Goal: Task Accomplishment & Management: Use online tool/utility

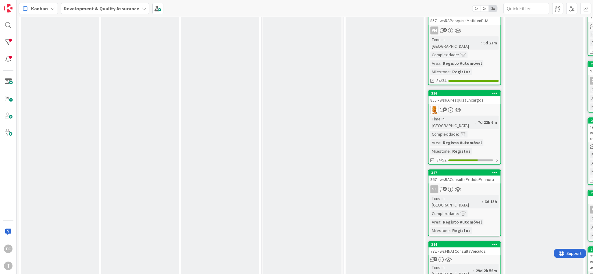
scroll to position [333, 0]
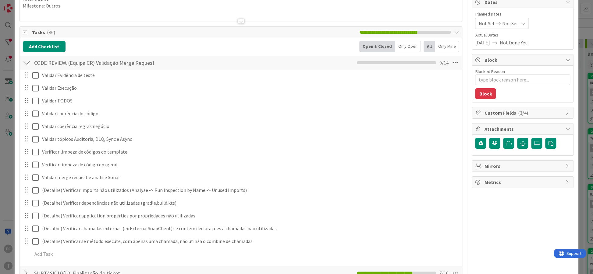
scroll to position [74, 0]
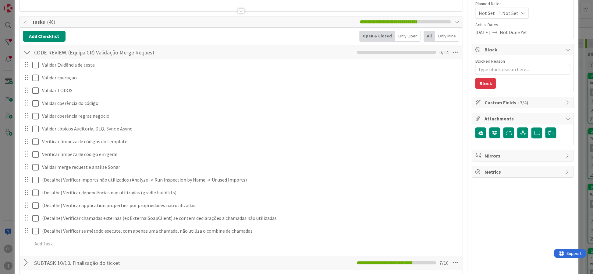
type textarea "x"
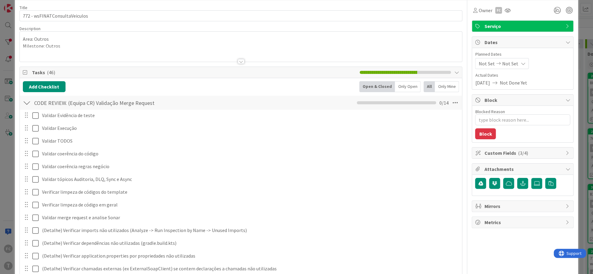
scroll to position [0, 0]
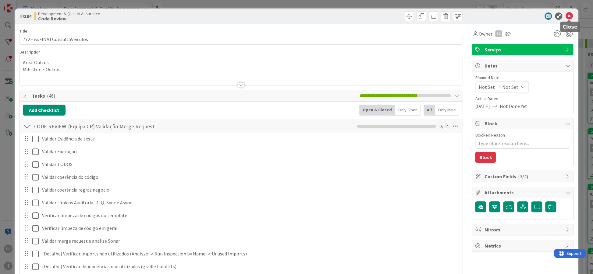
click at [568, 17] on icon at bounding box center [568, 15] width 7 height 7
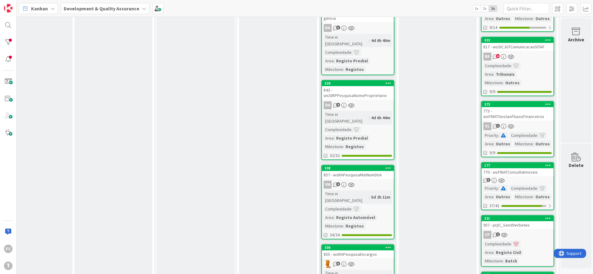
scroll to position [148, 107]
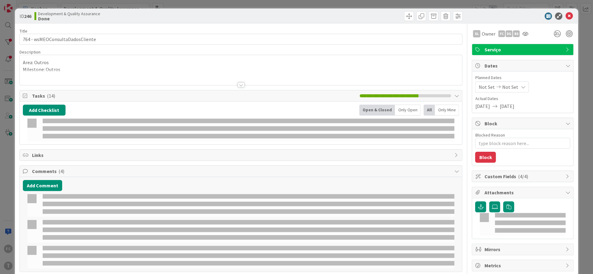
type textarea "x"
select select "java"
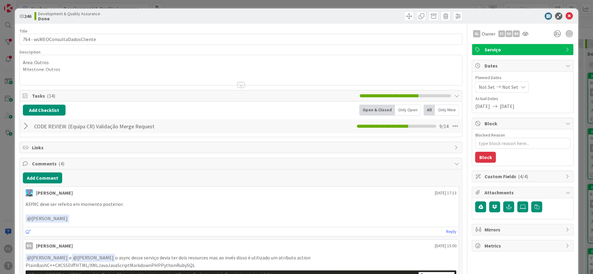
type textarea "x"
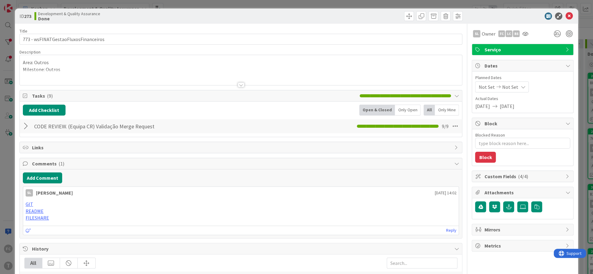
type textarea "x"
